Goal: Information Seeking & Learning: Check status

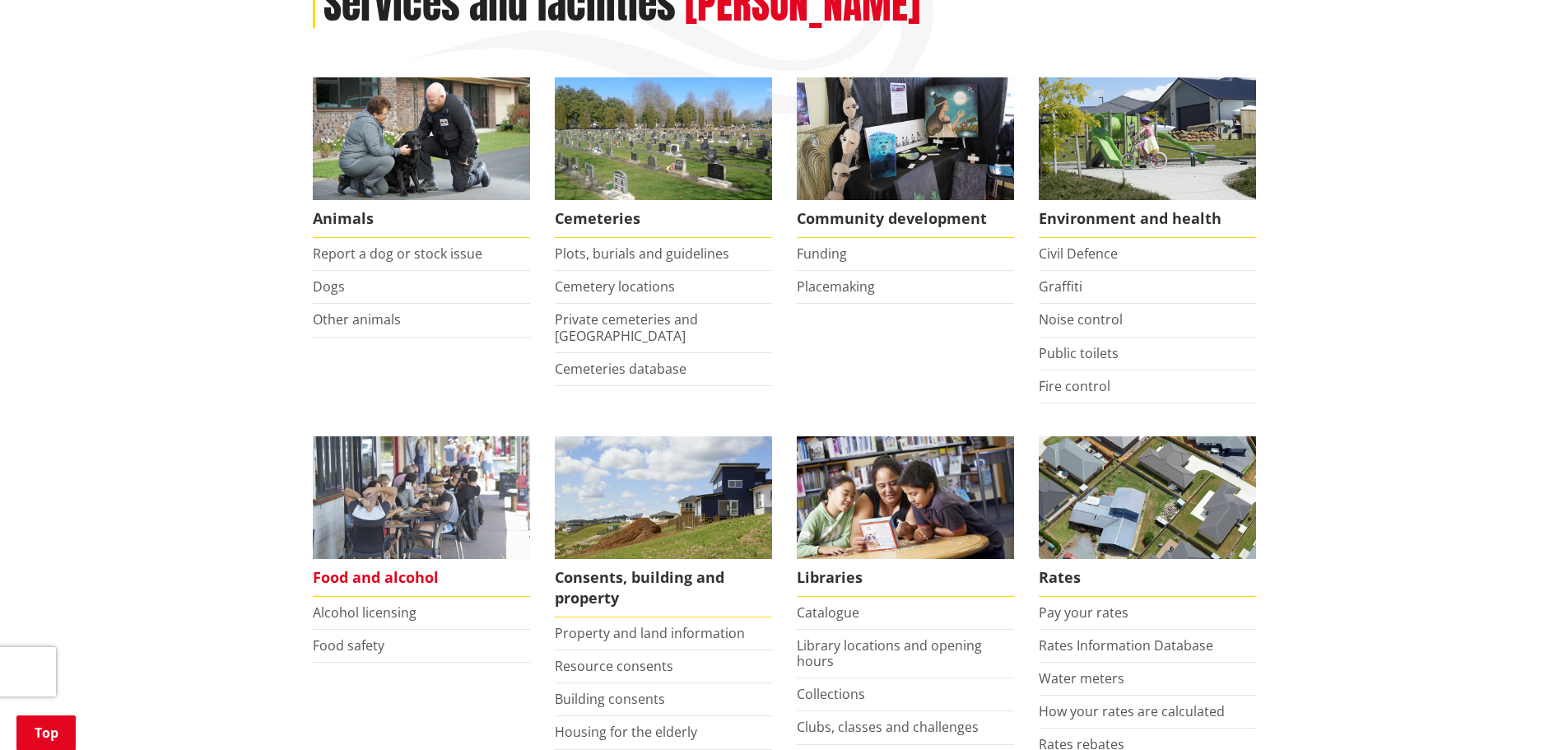
scroll to position [412, 0]
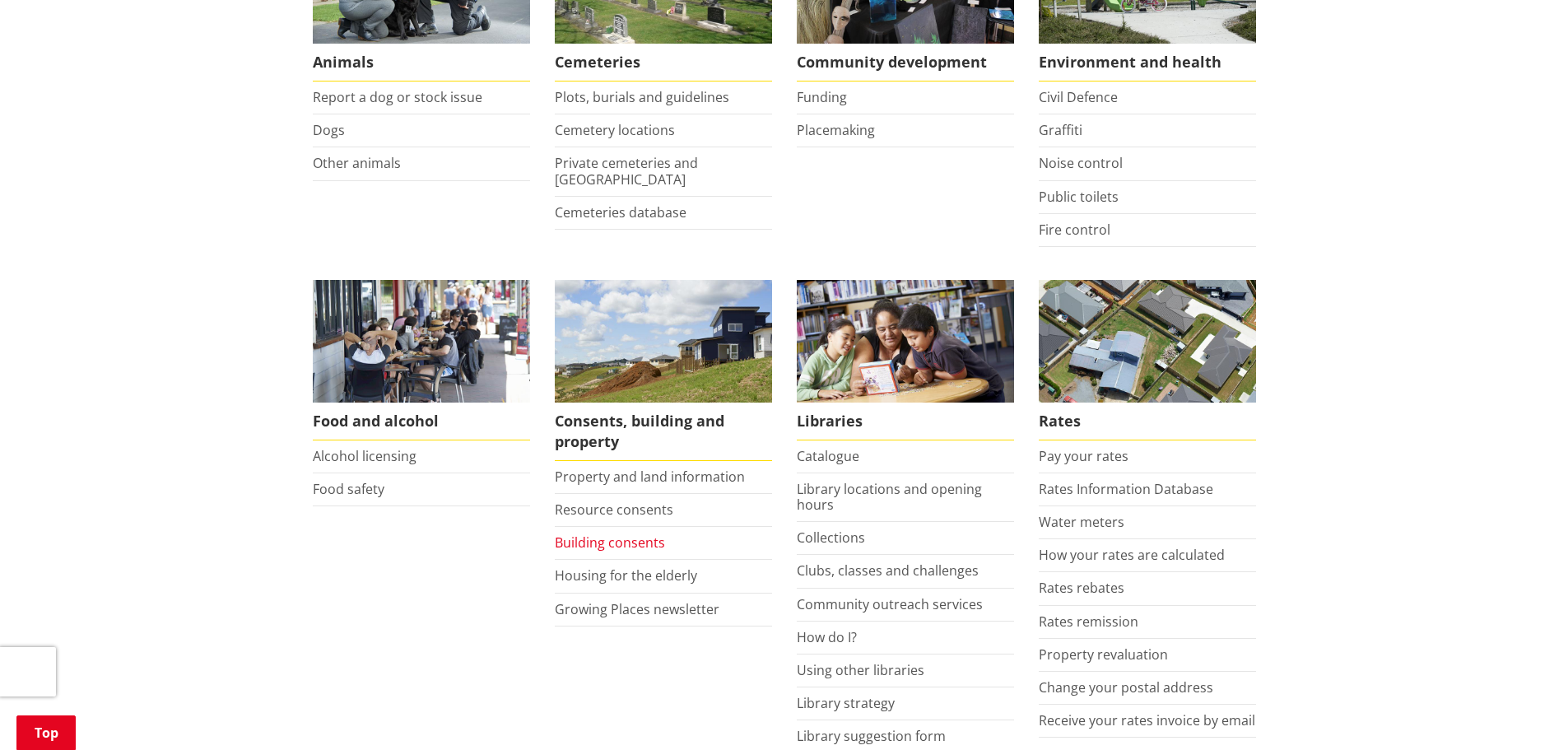
click at [612, 539] on link "Building consents" at bounding box center [610, 542] width 110 height 18
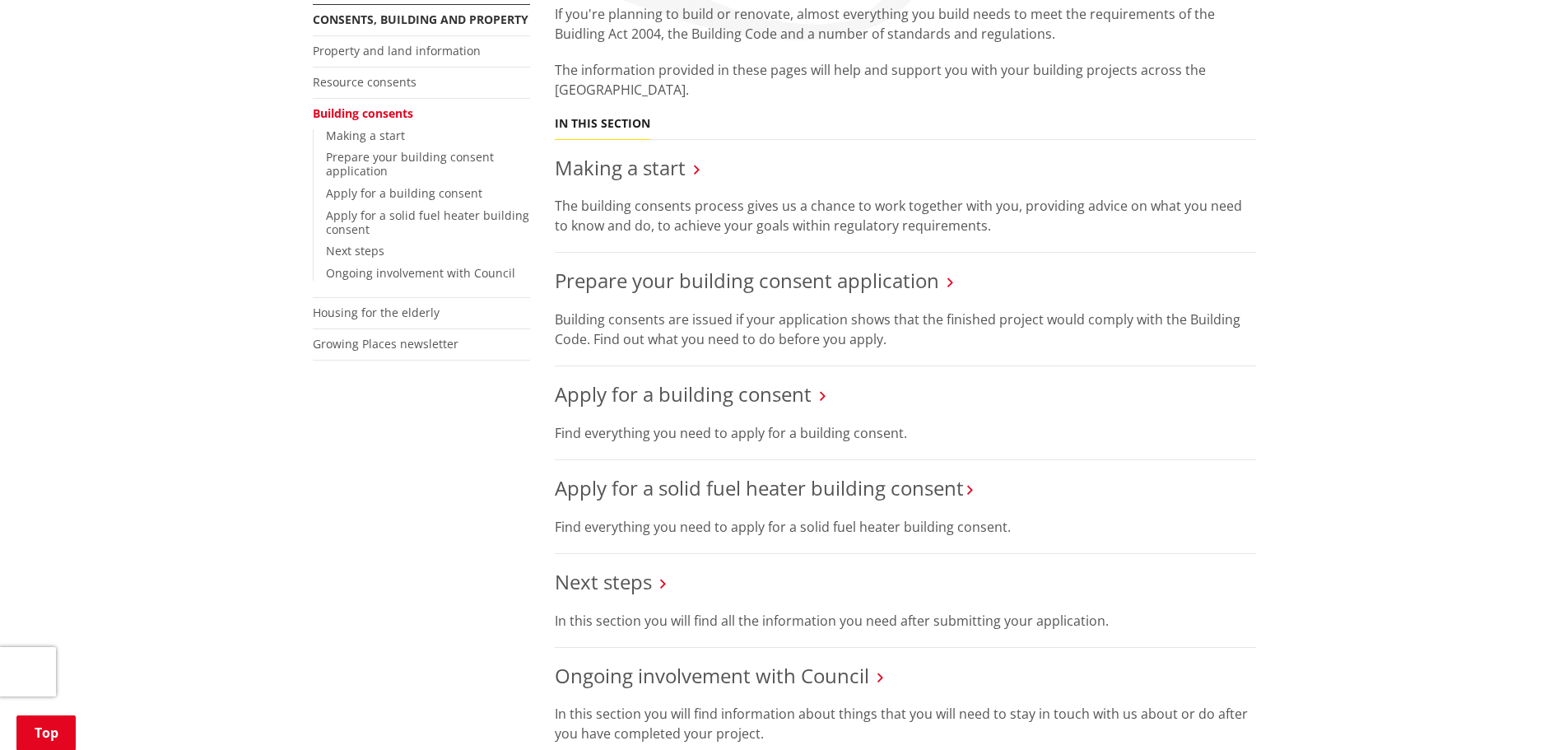
scroll to position [330, 0]
click at [615, 588] on link "Next steps" at bounding box center [603, 581] width 97 height 27
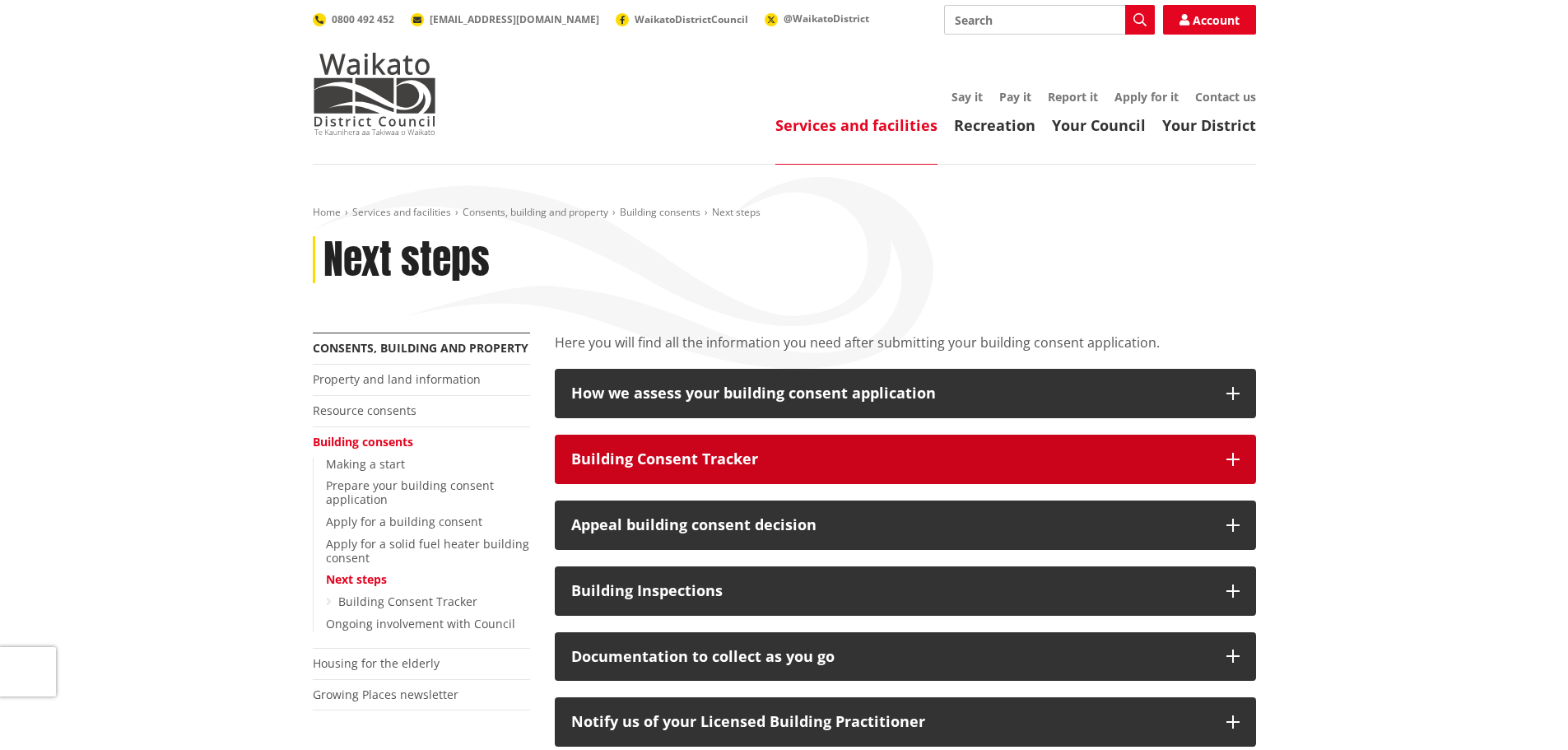
click at [670, 460] on div "Building Consent Tracker" at bounding box center [890, 459] width 639 height 16
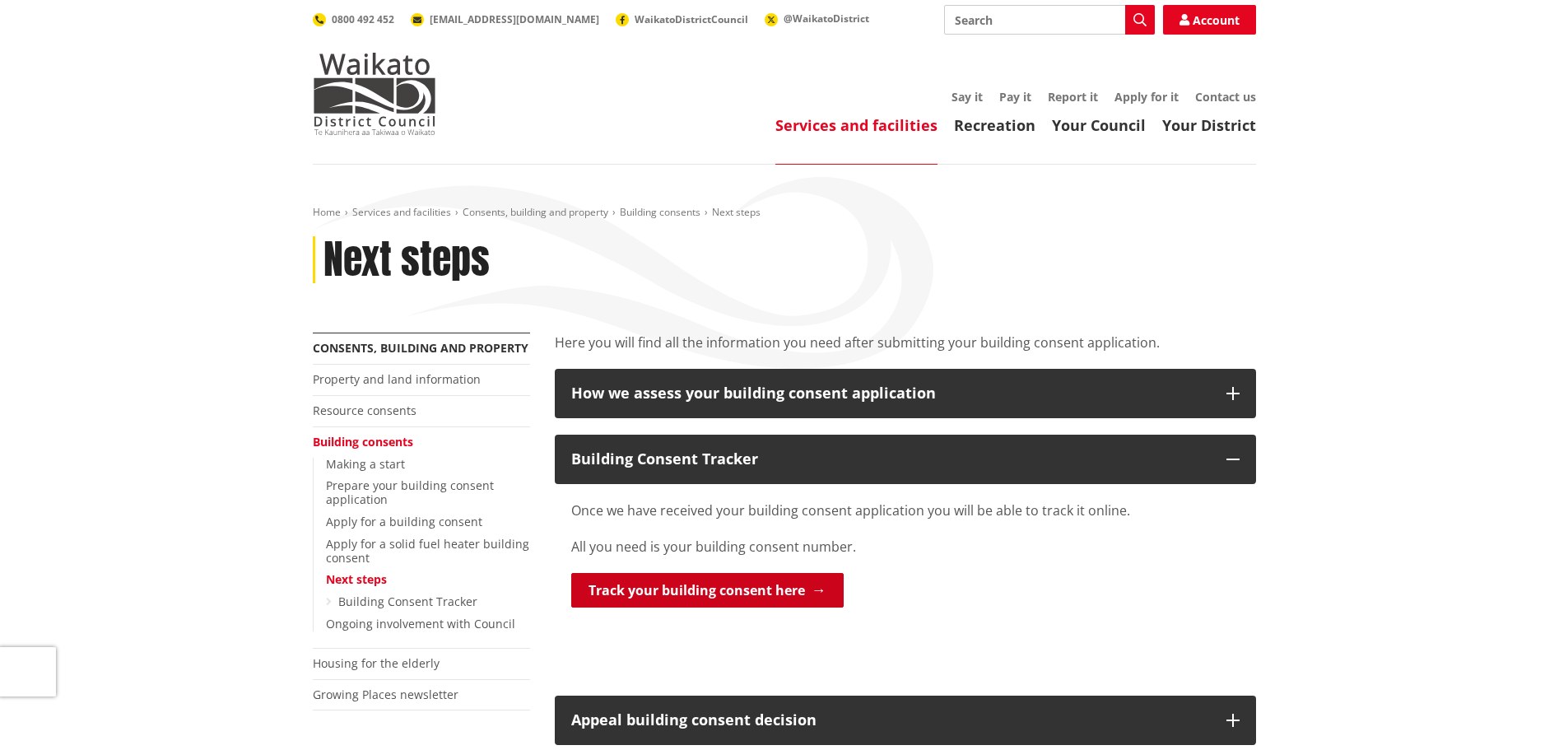
click at [662, 592] on link "Track your building consent here" at bounding box center [707, 590] width 273 height 35
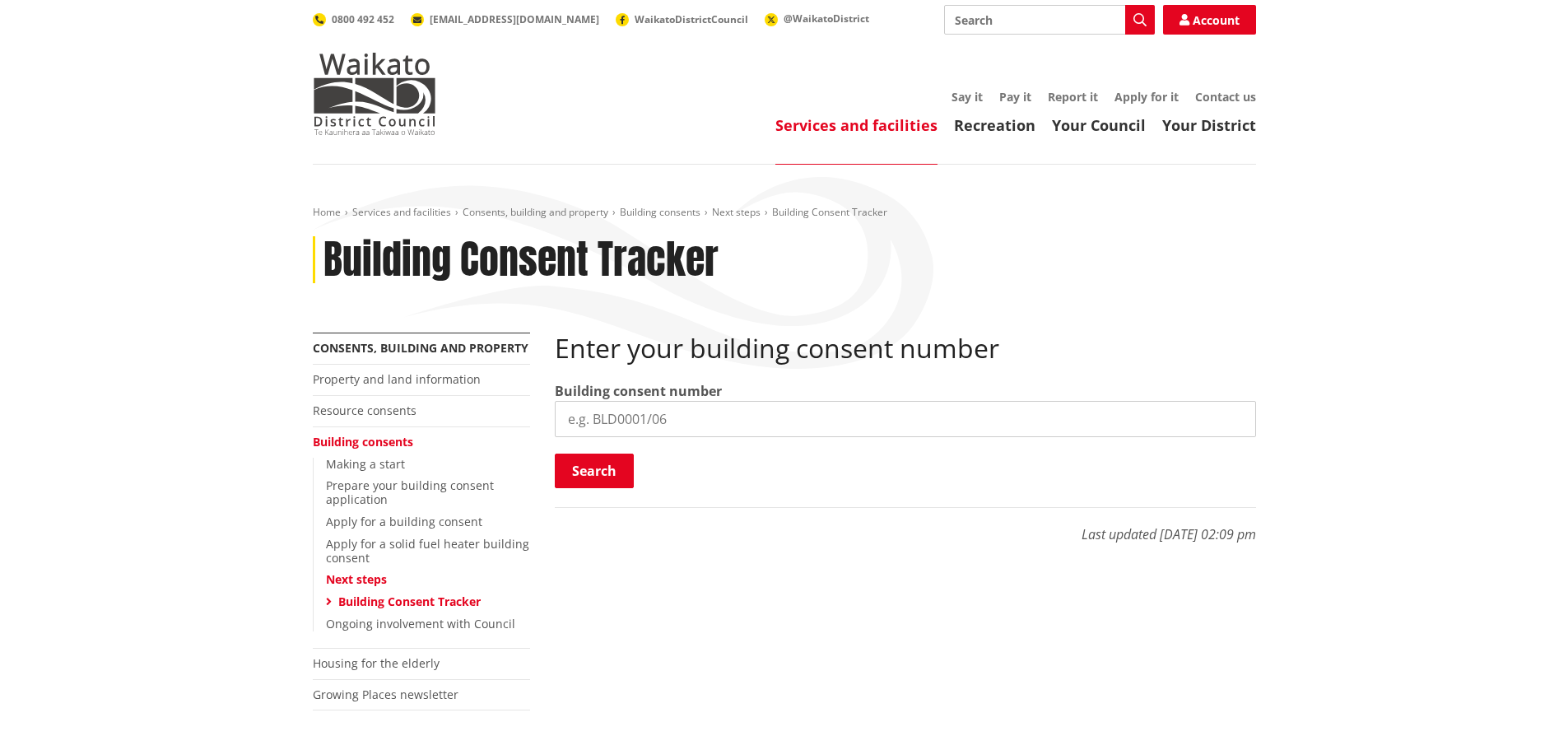
click at [584, 418] on input "search" at bounding box center [905, 419] width 701 height 36
type input "BLD0267/26"
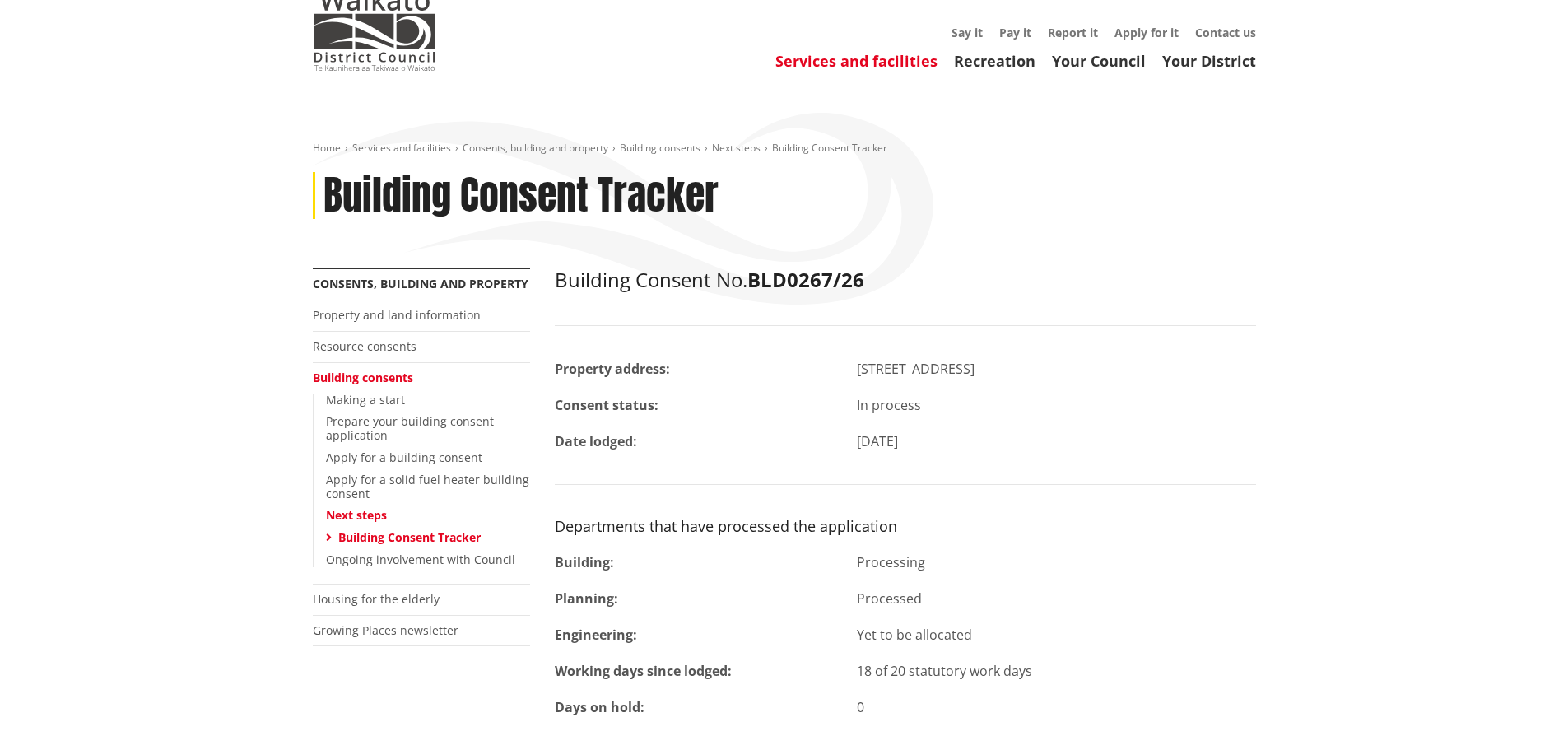
scroll to position [164, 0]
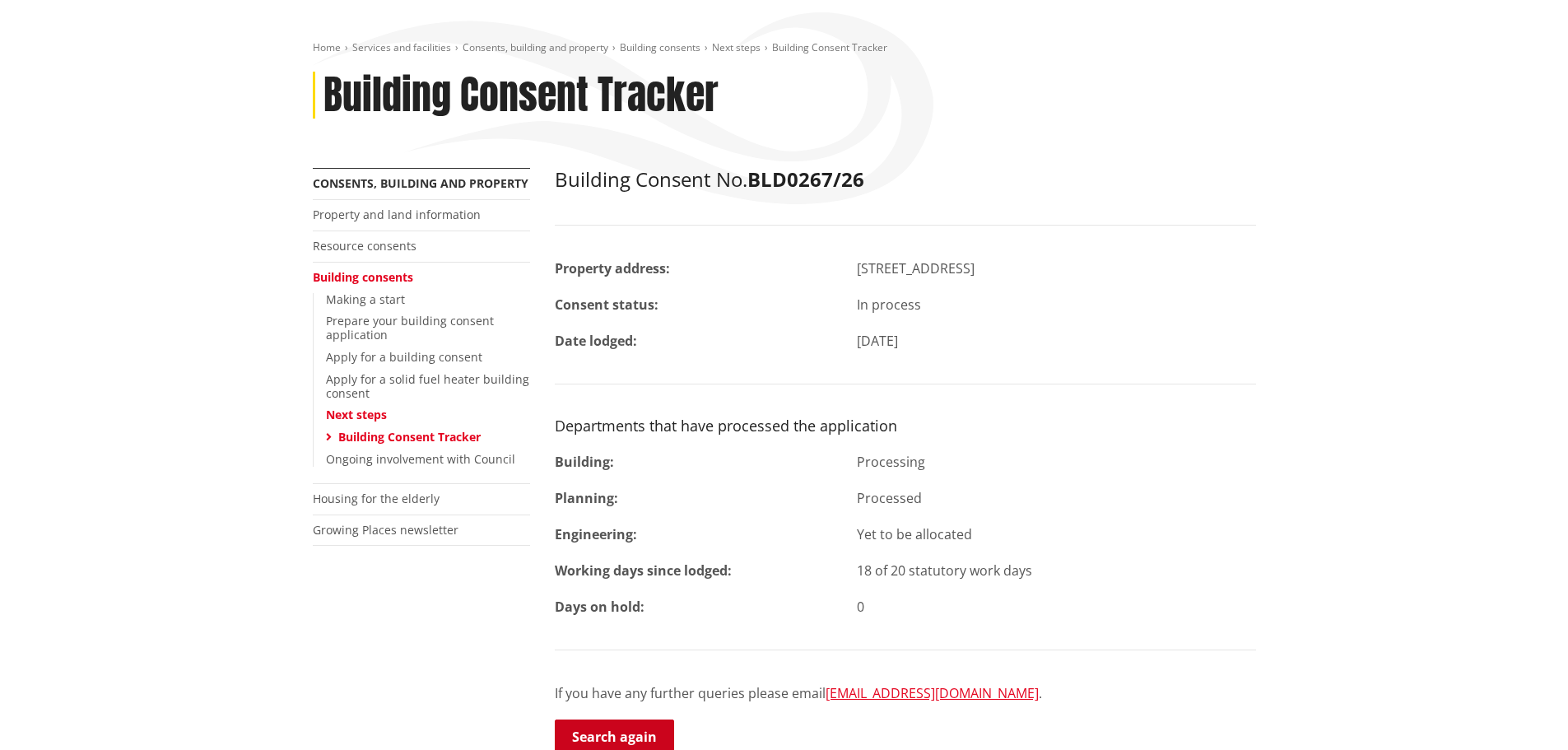
click at [632, 729] on link "Search again" at bounding box center [615, 737] width 119 height 35
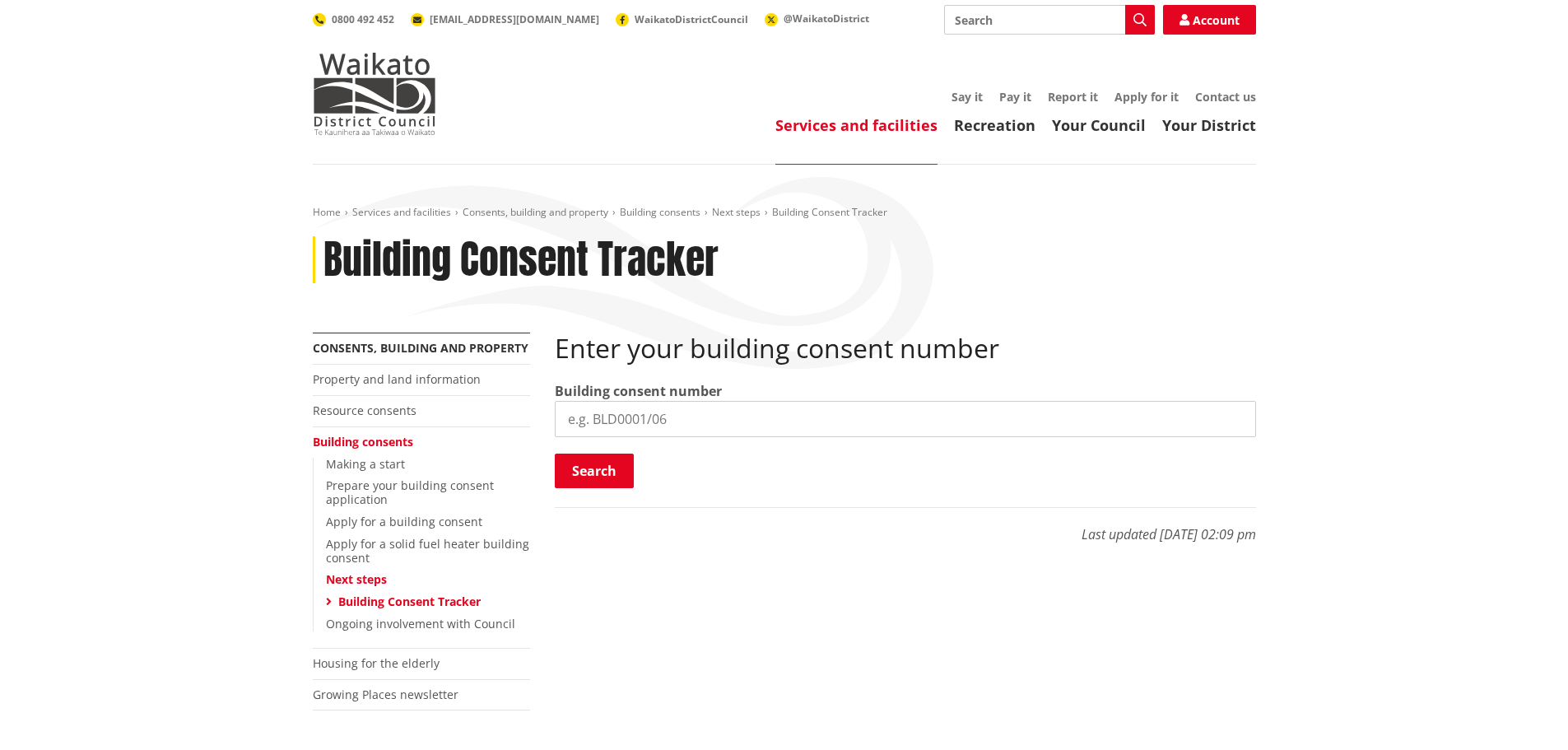
click at [600, 432] on input "search" at bounding box center [905, 419] width 701 height 36
type input "BLD0265/26"
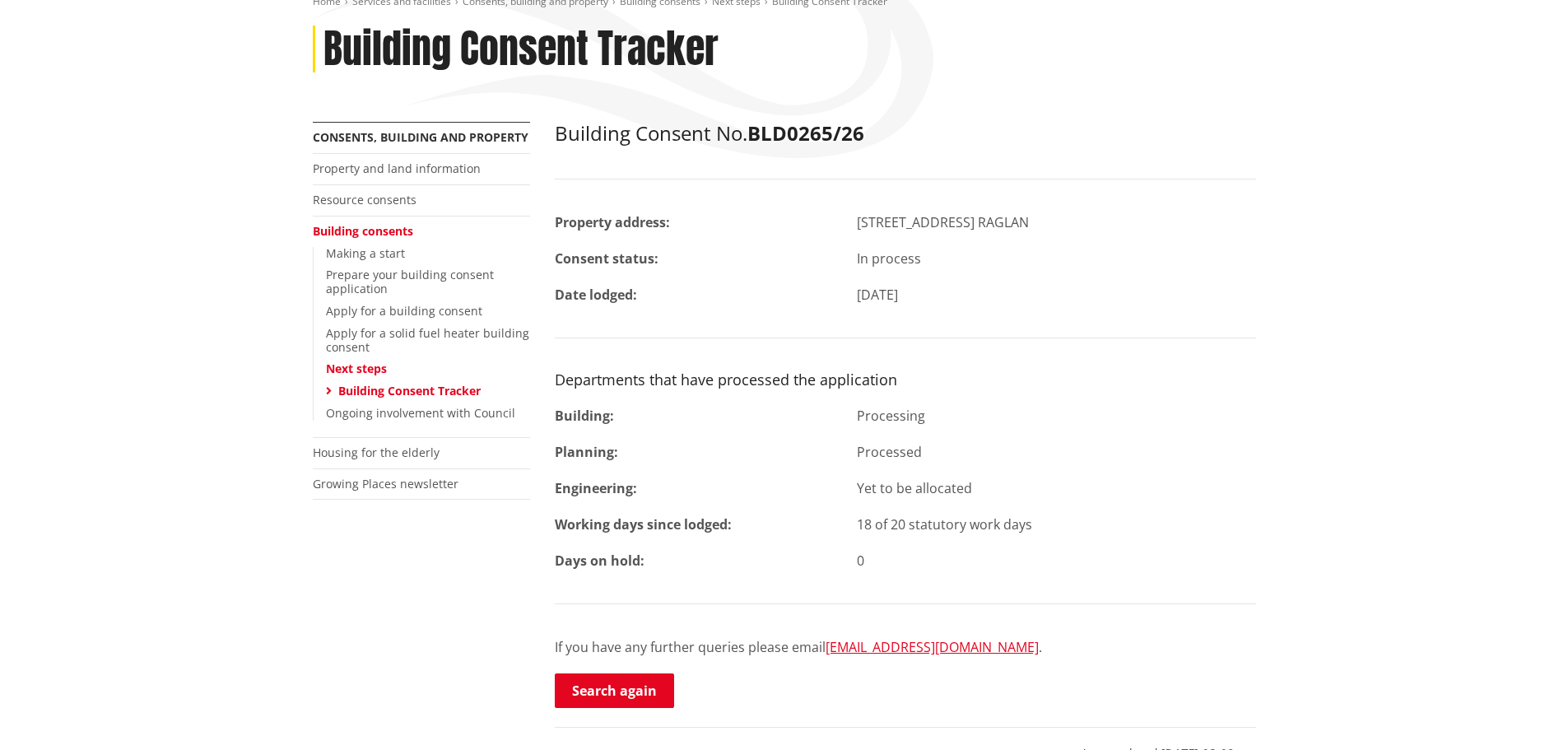
scroll to position [247, 0]
